Goal: Transaction & Acquisition: Purchase product/service

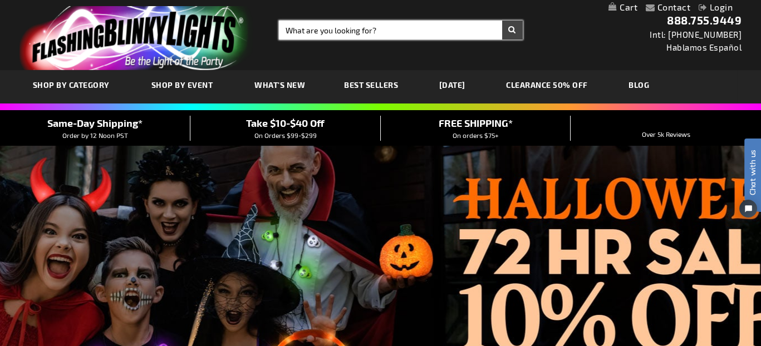
click at [334, 31] on input "Search" at bounding box center [401, 30] width 244 height 19
type input "star"
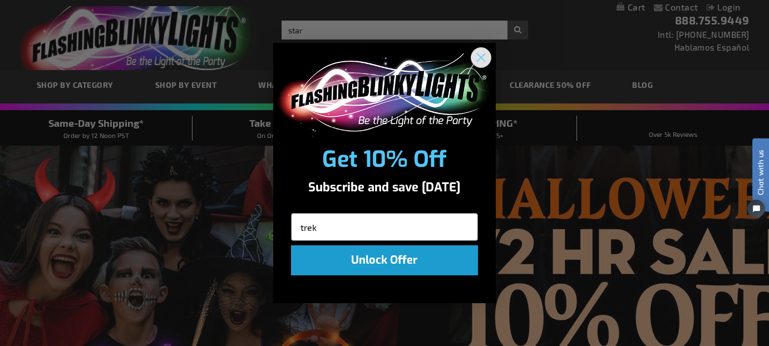
type input "trek"
click at [484, 55] on circle "Close dialog" at bounding box center [481, 57] width 18 height 18
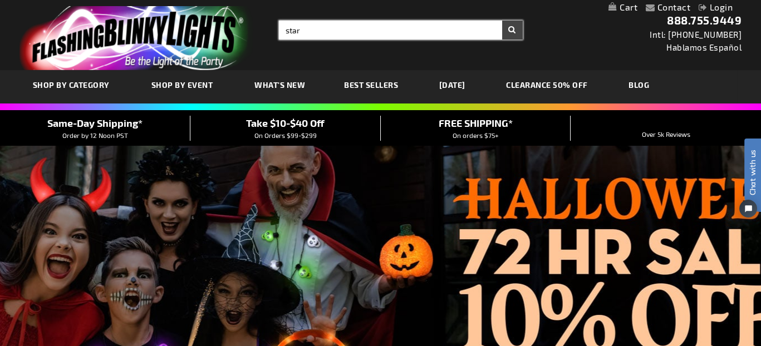
click at [337, 33] on input "star" at bounding box center [401, 30] width 244 height 19
type input "star trek visors"
click at [502, 21] on button "Search" at bounding box center [512, 30] width 21 height 19
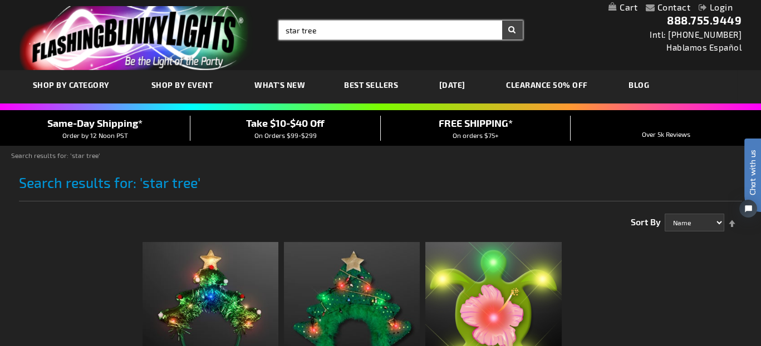
click at [326, 32] on input "star tree" at bounding box center [401, 30] width 244 height 19
type input "star trek"
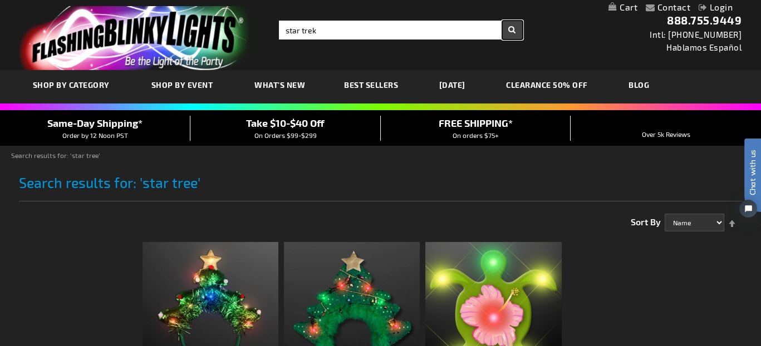
click at [510, 32] on button "Search" at bounding box center [512, 30] width 21 height 19
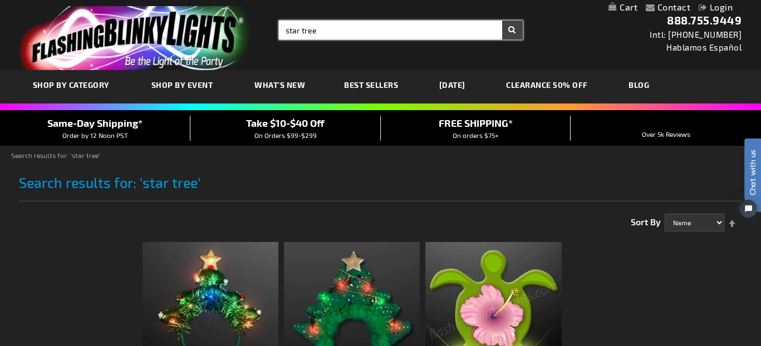
drag, startPoint x: 329, startPoint y: 28, endPoint x: 219, endPoint y: 28, distance: 109.6
click at [219, 28] on div "Toggle Nav Search Search star tree × Search 888.755.9449 Intl: 818-753-8303 Hab…" at bounding box center [380, 35] width 761 height 70
type input "star trek glasses"
click at [502, 21] on button "Search" at bounding box center [512, 30] width 21 height 19
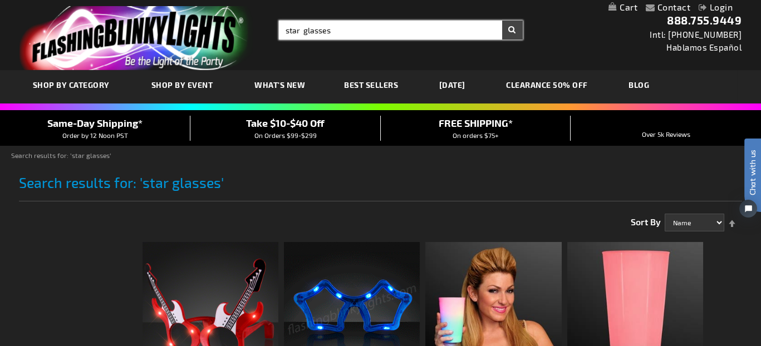
drag, startPoint x: 337, startPoint y: 28, endPoint x: 115, endPoint y: 27, distance: 222.6
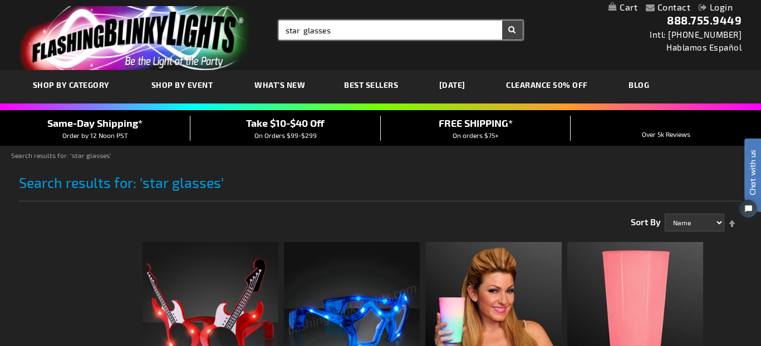
click at [115, 27] on div "Toggle Nav Search Search star glasses × Search 888.755.9449 Intl: 818-753-8303 …" at bounding box center [380, 35] width 761 height 70
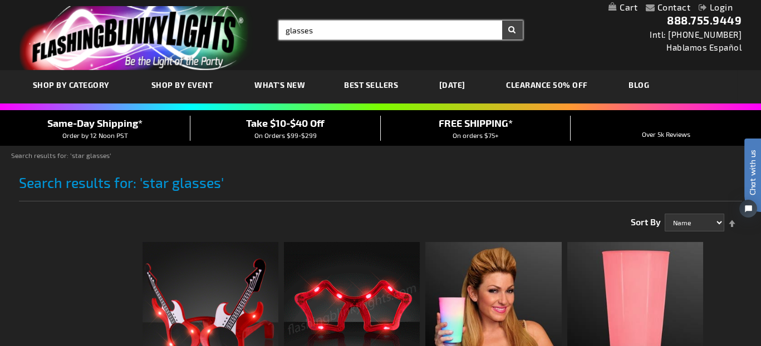
type input "glasses"
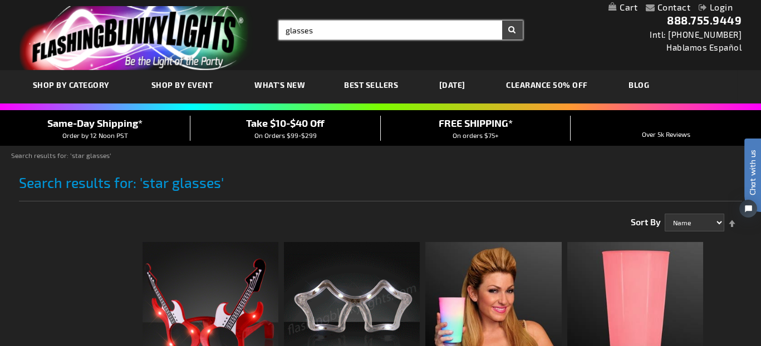
click at [502, 21] on button "Search" at bounding box center [512, 30] width 21 height 19
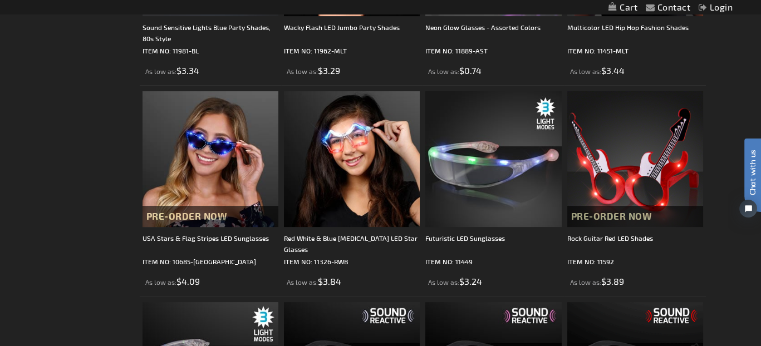
scroll to position [556, 0]
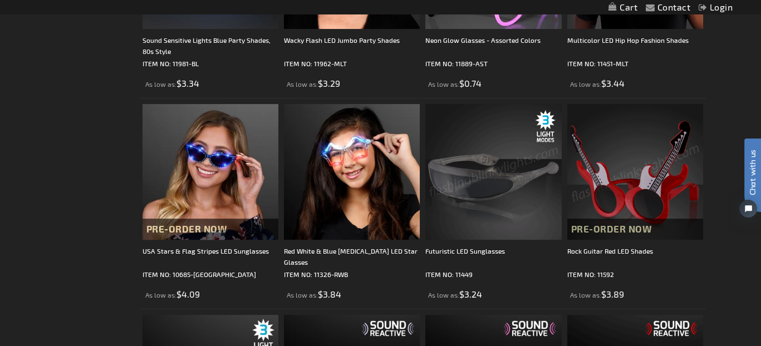
click at [460, 174] on img at bounding box center [493, 172] width 136 height 136
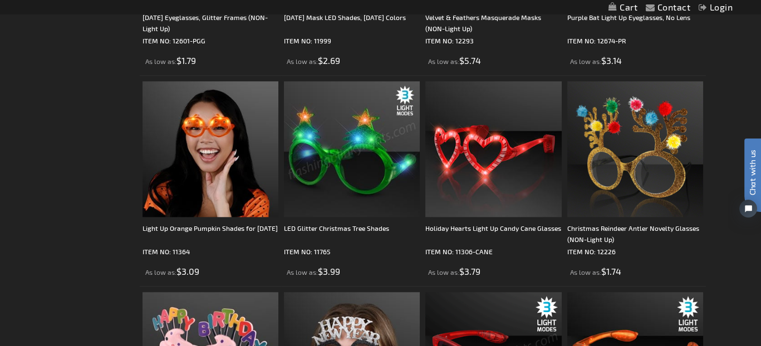
scroll to position [1725, 0]
